Goal: Find contact information: Find contact information

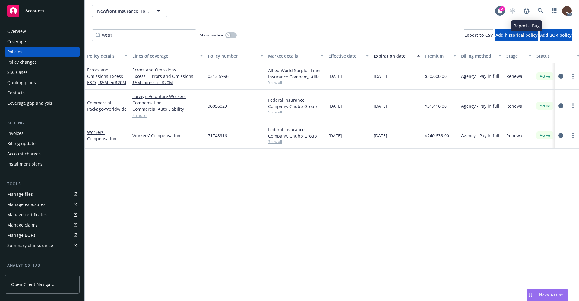
scroll to position [0, 88]
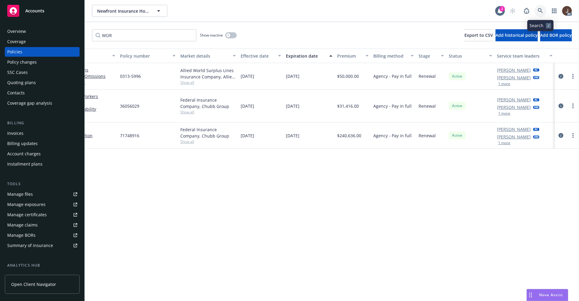
click at [542, 11] on icon at bounding box center [539, 10] width 5 height 5
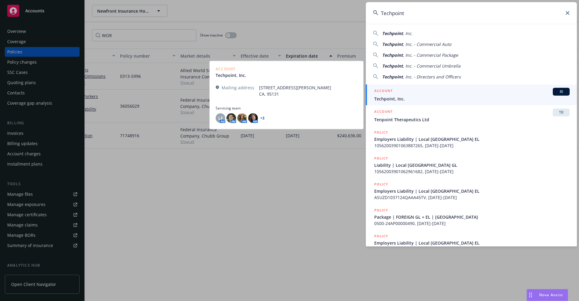
type input "Techpoint"
click at [399, 99] on span "Techpoint, Inc." at bounding box center [471, 99] width 195 height 6
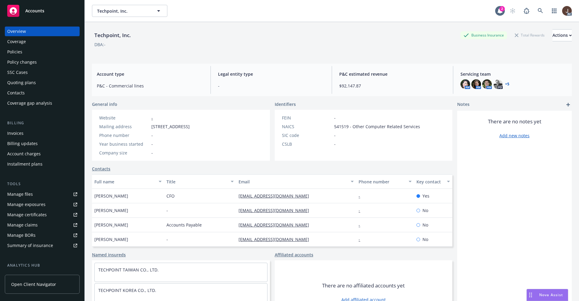
scroll to position [82, 0]
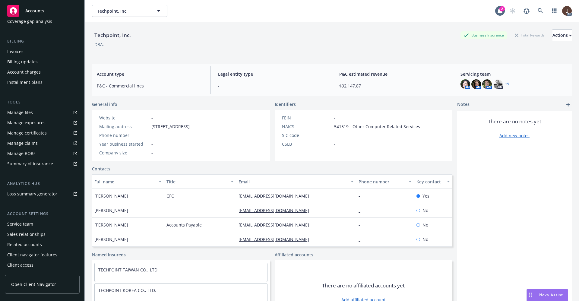
click at [24, 223] on div "Service team" at bounding box center [20, 224] width 26 height 10
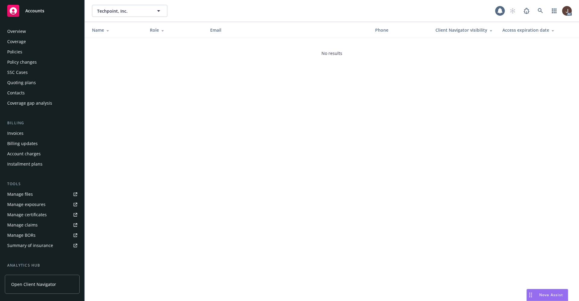
scroll to position [82, 0]
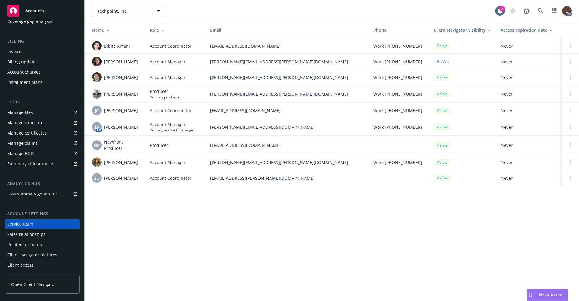
click at [217, 221] on div "Techpoint, Inc. Techpoint, Inc. 2 AC Name Role Email Phone Client Navigator vis…" at bounding box center [332, 150] width 494 height 301
click at [99, 128] on div "LF" at bounding box center [97, 127] width 10 height 10
click at [118, 233] on div "Techpoint, Inc. Techpoint, Inc. 2 AC Name Role Email Phone Client Navigator vis…" at bounding box center [332, 150] width 494 height 301
click at [96, 43] on img at bounding box center [97, 46] width 10 height 10
click at [111, 209] on div "Techpoint, Inc. Techpoint, Inc. 2 AC Name Role Email Phone Client Navigator vis…" at bounding box center [332, 150] width 494 height 301
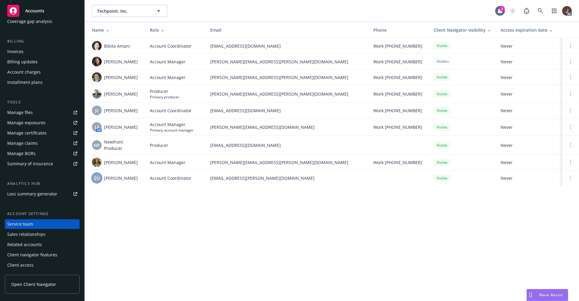
click at [97, 180] on span "ZU" at bounding box center [96, 178] width 5 height 6
click at [129, 216] on div "Techpoint, Inc. Techpoint, Inc. 2 AC Name Role Email Phone Client Navigator vis…" at bounding box center [332, 150] width 494 height 301
drag, startPoint x: 121, startPoint y: 181, endPoint x: 104, endPoint y: 181, distance: 16.6
click at [103, 181] on div "ZU [PERSON_NAME]" at bounding box center [116, 178] width 48 height 10
copy span "[PERSON_NAME]"
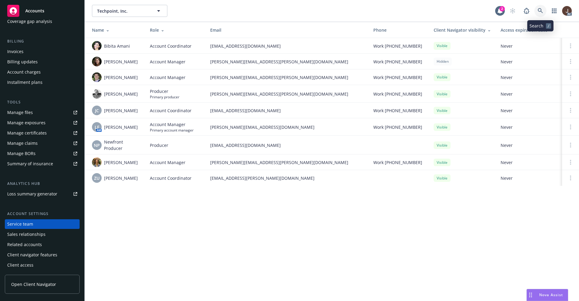
click at [543, 8] on link at bounding box center [540, 11] width 12 height 12
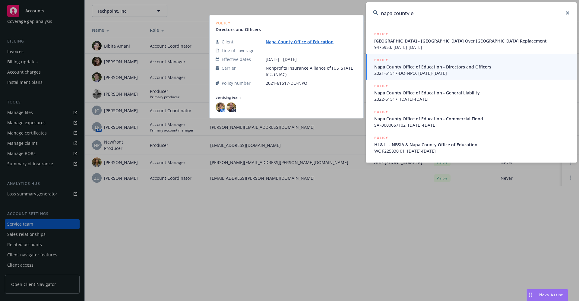
type input "napa county e"
click at [278, 43] on link "Napa County Office of Education" at bounding box center [302, 42] width 73 height 6
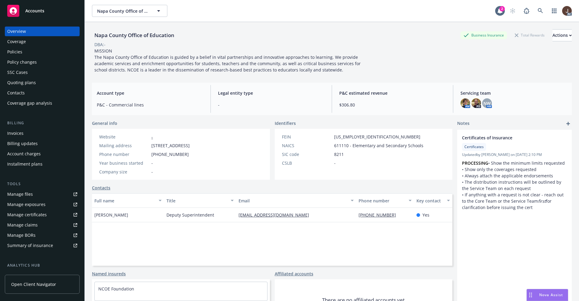
click at [13, 51] on div "Policies" at bounding box center [14, 52] width 15 height 10
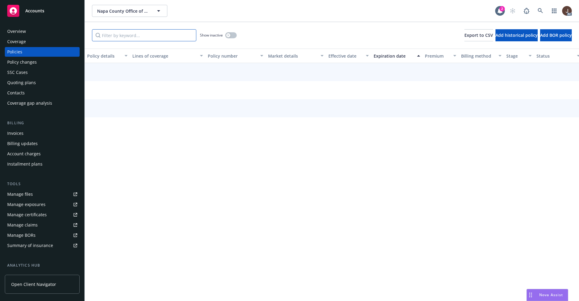
click at [119, 33] on input "Filter by keyword..." at bounding box center [144, 35] width 104 height 12
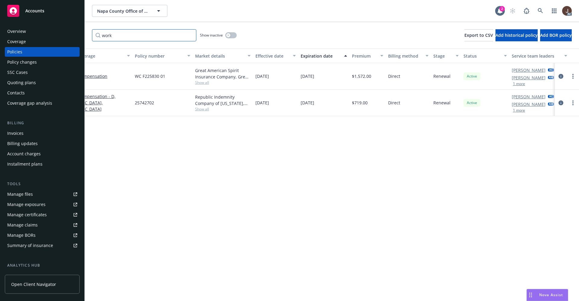
scroll to position [0, 88]
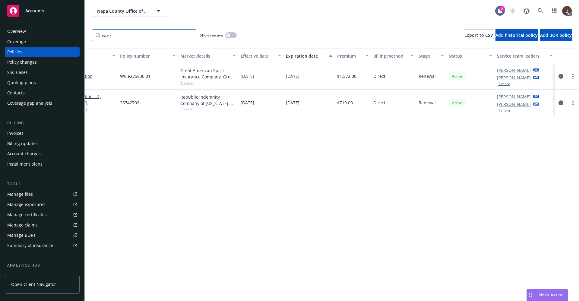
type input "work"
click at [20, 194] on div "Manage files" at bounding box center [20, 194] width 26 height 10
click at [541, 11] on icon at bounding box center [539, 10] width 5 height 5
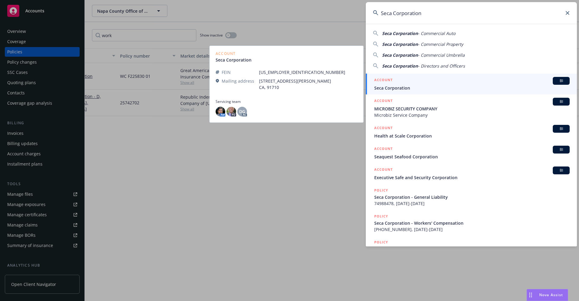
type input "Seca Corporation"
click at [398, 90] on span "Seca Corporation" at bounding box center [471, 88] width 195 height 6
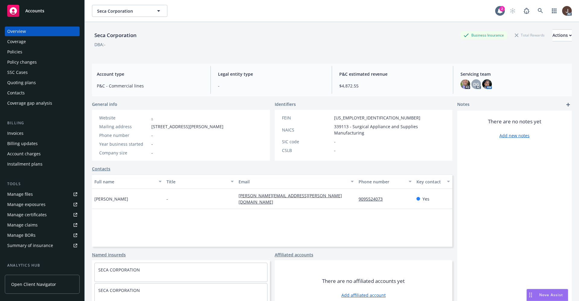
scroll to position [82, 0]
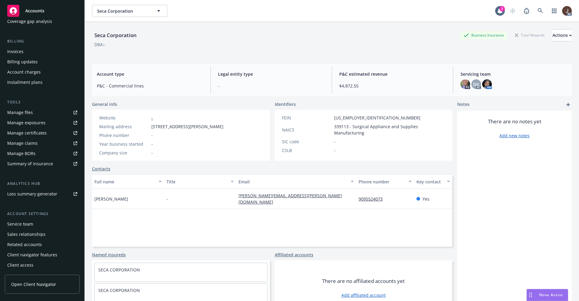
click at [23, 225] on div "Service team" at bounding box center [20, 224] width 26 height 10
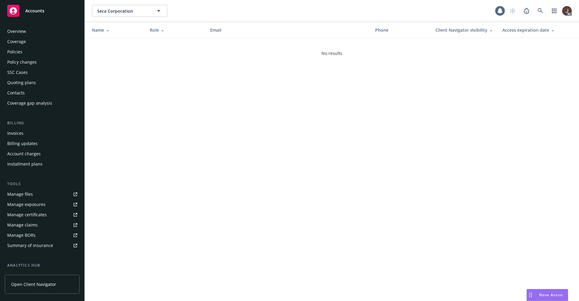
scroll to position [82, 0]
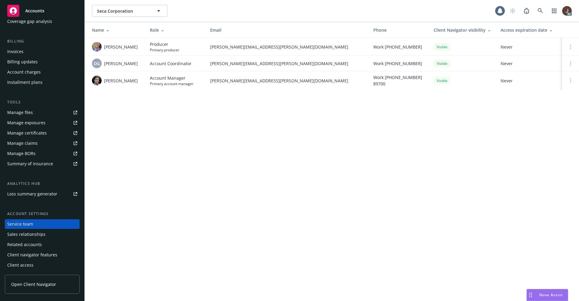
click at [225, 194] on div "Seca Corporation Seca Corporation AC Name Role Email Phone Client Navigator vis…" at bounding box center [332, 150] width 494 height 301
drag, startPoint x: 140, startPoint y: 67, endPoint x: 104, endPoint y: 65, distance: 35.6
click at [104, 65] on div "DG Denisse Gonzales" at bounding box center [116, 63] width 48 height 10
copy span "Denisse Gonzales"
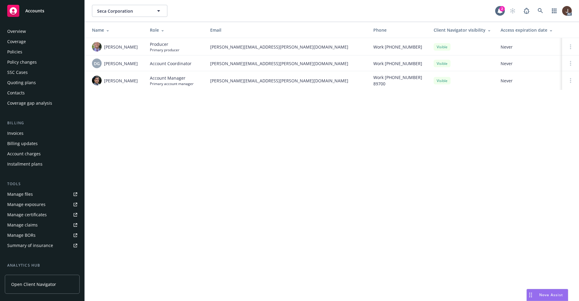
click at [16, 53] on div "Policies" at bounding box center [14, 52] width 15 height 10
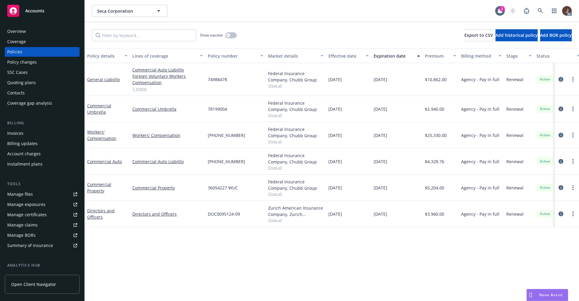
scroll to position [0, 88]
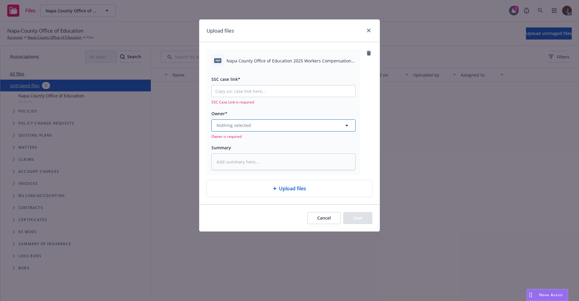
click at [244, 124] on span "Nothing selected" at bounding box center [233, 125] width 34 height 6
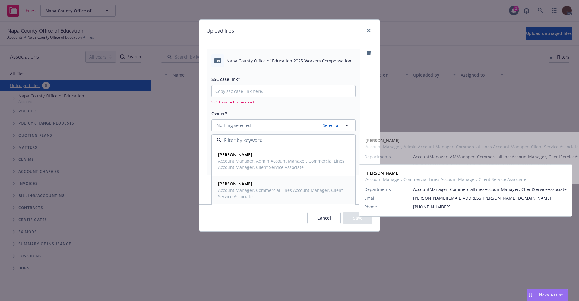
click at [244, 181] on span "Natalya Warner" at bounding box center [283, 184] width 130 height 6
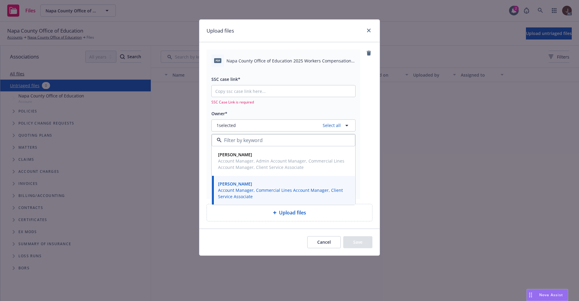
click at [364, 108] on div "pdf Napa County Office of Education 2025 Workers Compensation Reinstatement Eff…" at bounding box center [289, 123] width 166 height 149
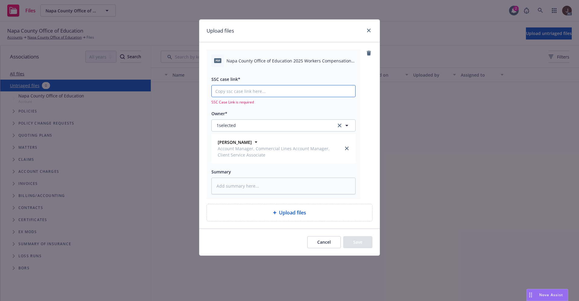
click at [236, 94] on input "SSC case link*" at bounding box center [283, 90] width 143 height 11
paste input "https://newfront-ssc.lightning.force.com/lightning/r/Case/500Vz00000QzotoIAB/vi…"
type textarea "x"
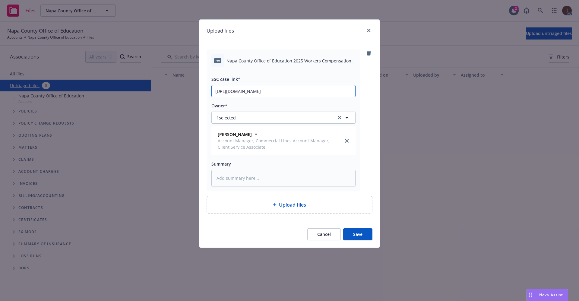
type input "https://newfront-ssc.lightning.force.com/lightning/r/Case/500Vz00000QzotoIAB/vi…"
click at [364, 91] on div "pdf Napa County Office of Education 2025 Workers Compensation Reinstatement Eff…" at bounding box center [289, 120] width 166 height 142
click at [233, 176] on textarea at bounding box center [283, 178] width 144 height 17
paste textarea "Napa County Office of Education 2025 Workers Compensation Reinstatement Eff 09-…"
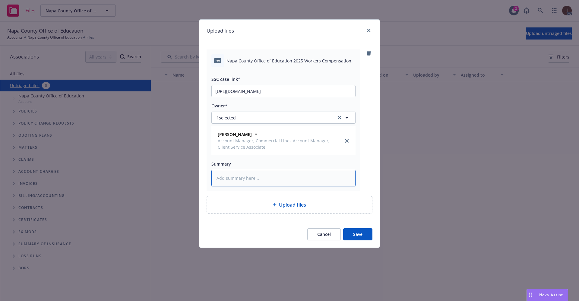
type textarea "x"
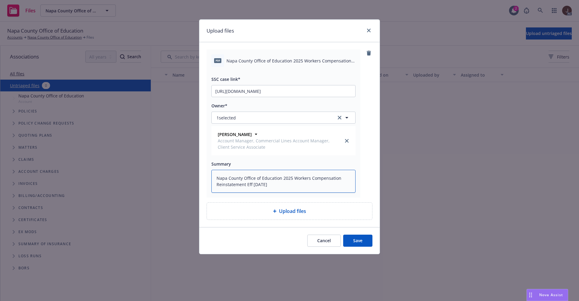
type textarea "Napa County Office of Education 2025 Workers Compensation Reinstatement Eff 09-…"
click at [364, 180] on div "pdf Napa County Office of Education 2025 Workers Compensation Reinstatement Eff…" at bounding box center [289, 123] width 166 height 148
click at [355, 242] on button "Save" at bounding box center [357, 241] width 29 height 12
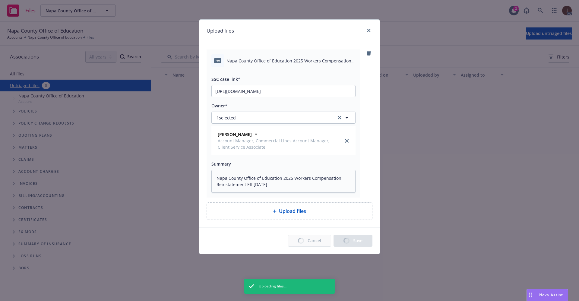
type textarea "x"
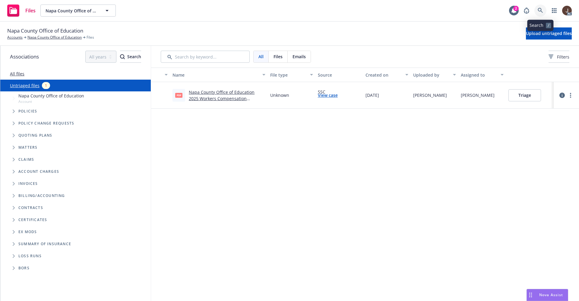
click at [536, 9] on link at bounding box center [540, 11] width 12 height 12
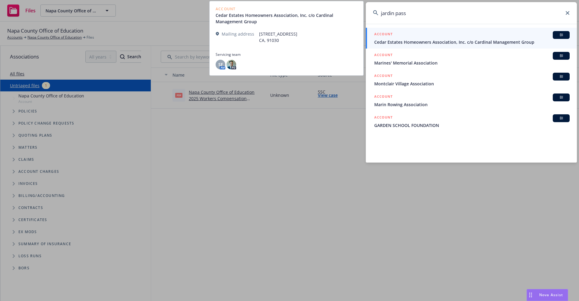
type input "jardin pass"
click at [472, 43] on span "Cedar Estates Homeowners Association, Inc. c/o Cardinal Management Group" at bounding box center [471, 42] width 195 height 6
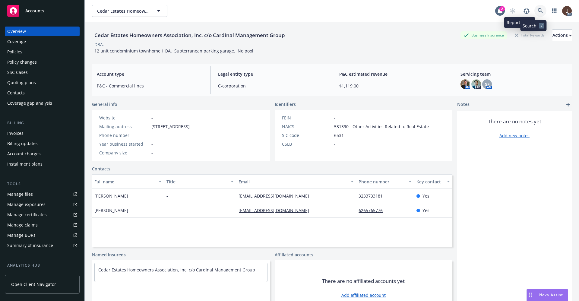
click at [534, 9] on link at bounding box center [540, 11] width 12 height 12
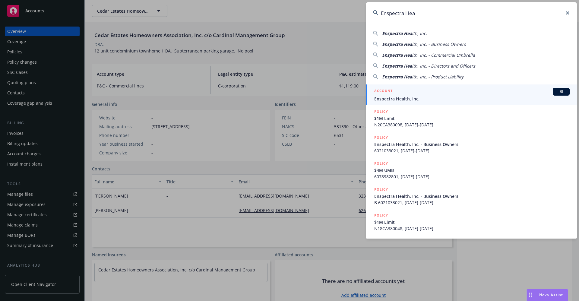
click at [444, 16] on input "Enspectra Hea" at bounding box center [471, 13] width 211 height 22
drag, startPoint x: 426, startPoint y: 14, endPoint x: 352, endPoint y: 14, distance: 74.5
click at [352, 14] on div "Enspectra Hea Enspectra Hea lth, Inc. Enspectra Hea lth, Inc. - Business Owners…" at bounding box center [289, 150] width 579 height 301
paste input "[PERSON_NAME]"
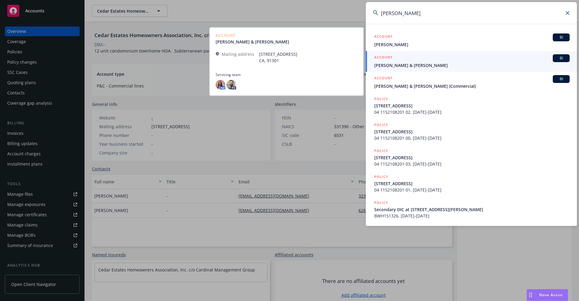
type input "[PERSON_NAME]"
click at [398, 68] on span "[PERSON_NAME] & [PERSON_NAME]" at bounding box center [471, 65] width 195 height 6
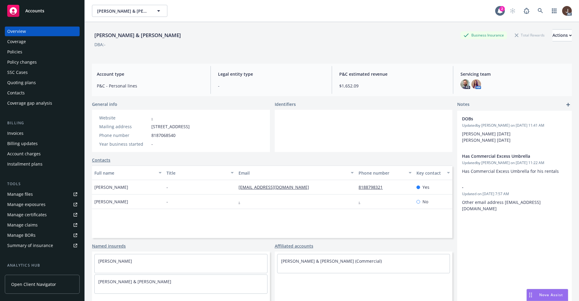
click at [14, 54] on div "Policies" at bounding box center [14, 52] width 15 height 10
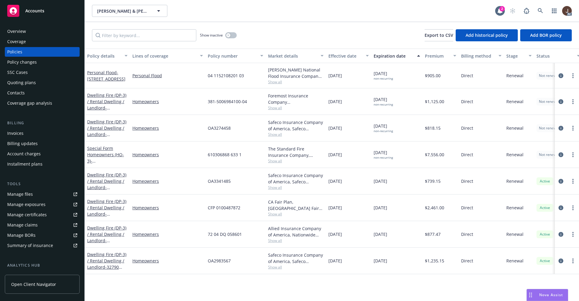
click at [17, 30] on div "Overview" at bounding box center [16, 32] width 19 height 10
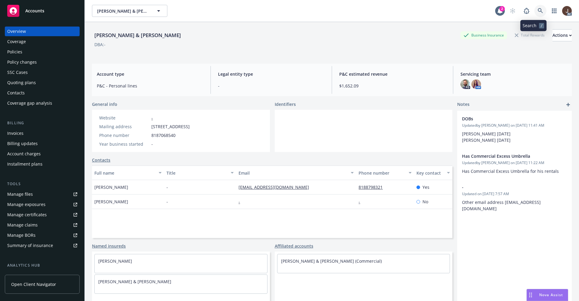
click at [537, 11] on icon at bounding box center [539, 10] width 5 height 5
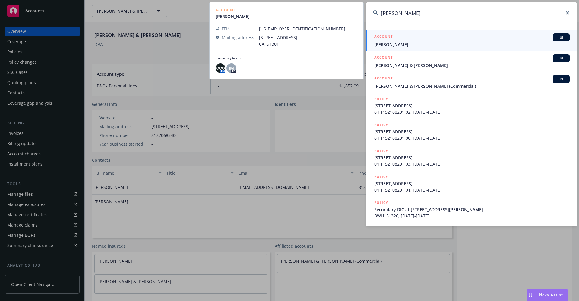
type input "[PERSON_NAME]"
click at [388, 46] on span "[PERSON_NAME]" at bounding box center [471, 44] width 195 height 6
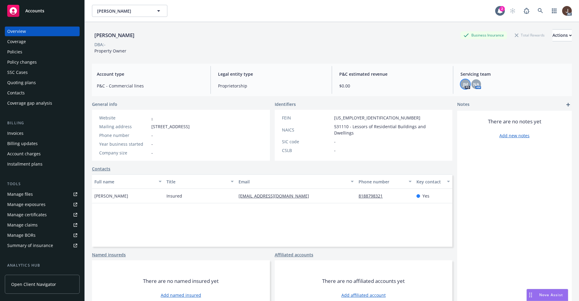
click at [463, 83] on span "JM" at bounding box center [465, 84] width 5 height 6
click at [473, 82] on span "NA" at bounding box center [476, 84] width 6 height 6
click at [257, 43] on div "DBA: -" at bounding box center [332, 44] width 480 height 6
click at [14, 49] on div "Policies" at bounding box center [14, 52] width 15 height 10
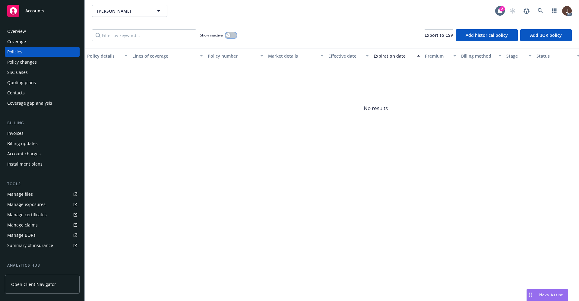
click at [232, 36] on button "button" at bounding box center [230, 35] width 11 height 6
click at [285, 35] on div "Show inactive Export to CSV Add historical policy Add BOR policy" at bounding box center [332, 35] width 494 height 27
click at [540, 12] on icon at bounding box center [539, 10] width 5 height 5
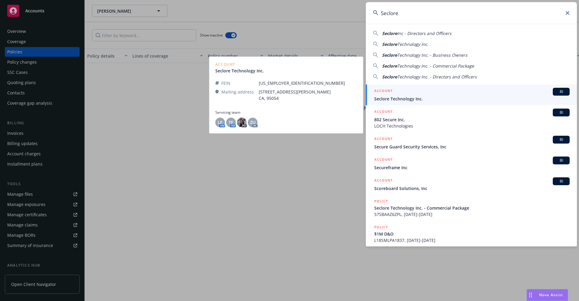
type input "Seclore"
click at [402, 96] on span "Seclore Technology Inc." at bounding box center [471, 99] width 195 height 6
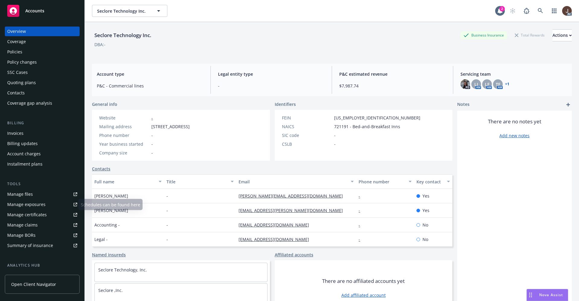
scroll to position [45, 0]
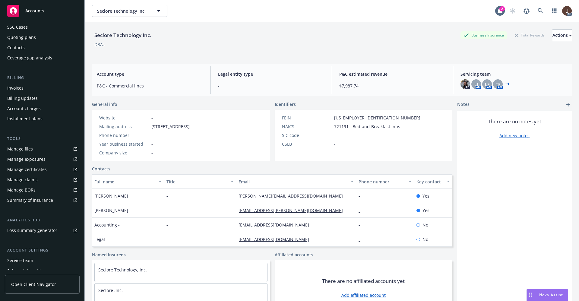
click at [21, 264] on div "Service team" at bounding box center [20, 261] width 26 height 10
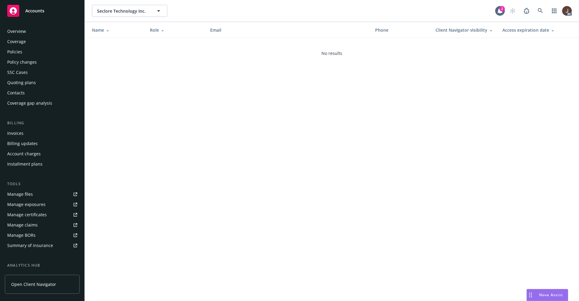
scroll to position [82, 0]
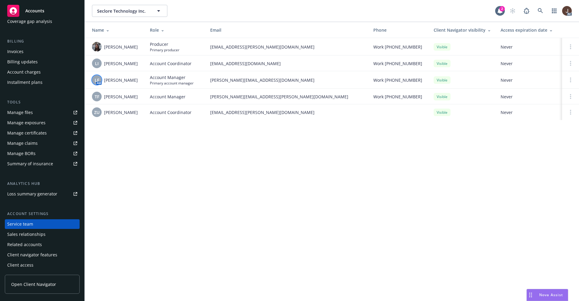
click at [97, 79] on span "LF" at bounding box center [97, 80] width 5 height 6
click at [143, 118] on td "ZU [PERSON_NAME]" at bounding box center [115, 112] width 60 height 16
drag, startPoint x: 105, startPoint y: 111, endPoint x: 134, endPoint y: 112, distance: 28.9
click at [134, 112] on div "ZU [PERSON_NAME]" at bounding box center [116, 112] width 48 height 10
copy span "[PERSON_NAME]"
